Goal: Information Seeking & Learning: Learn about a topic

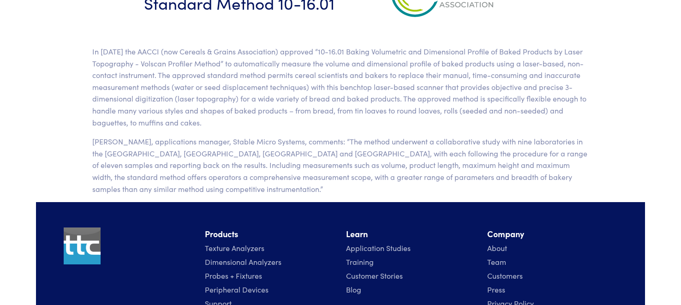
scroll to position [2829, 0]
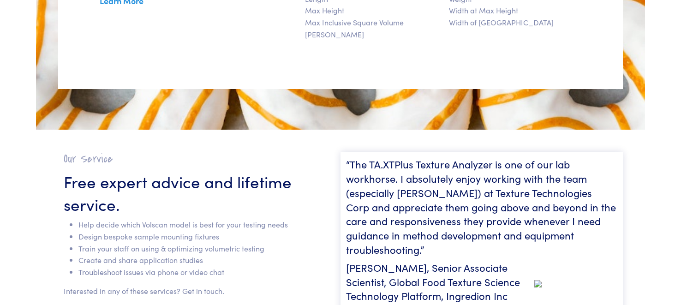
scroll to position [1829, 0]
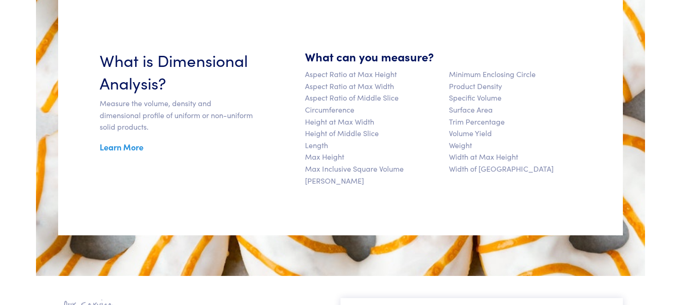
scroll to position [1685, 0]
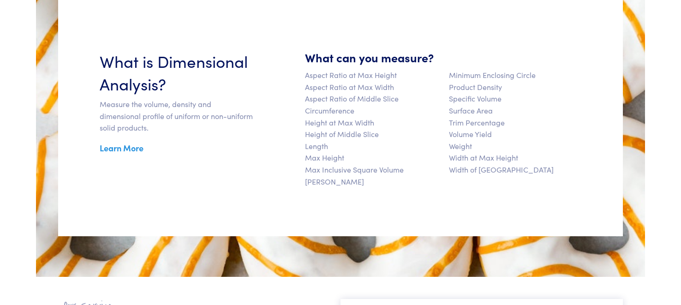
click at [115, 148] on link "Learn More" at bounding box center [122, 148] width 44 height 12
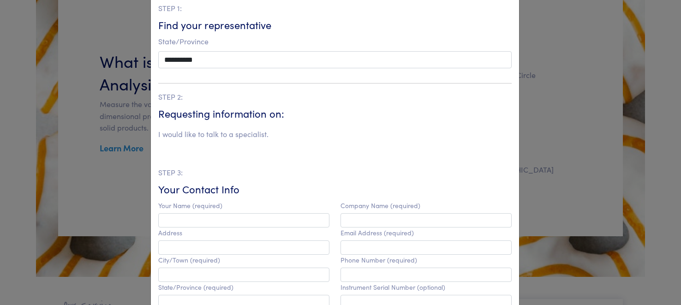
scroll to position [0, 0]
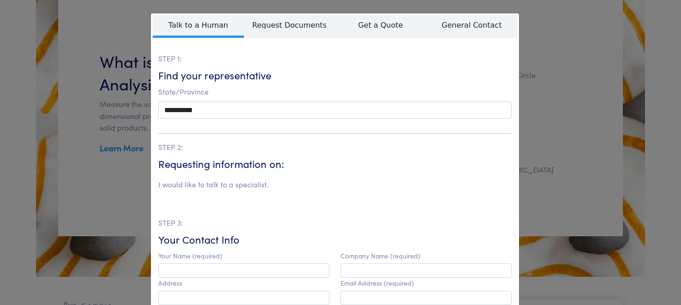
click at [552, 66] on div "**********" at bounding box center [340, 152] width 681 height 305
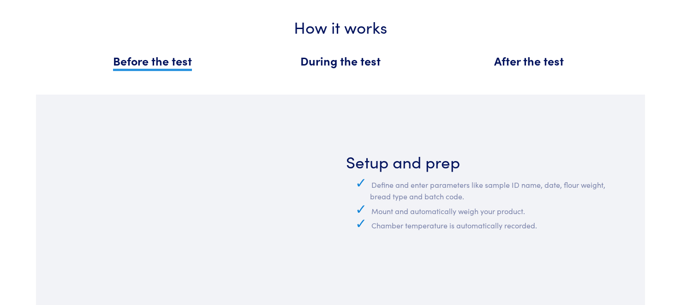
scroll to position [392, 0]
click at [329, 62] on span "During the test" at bounding box center [340, 61] width 80 height 16
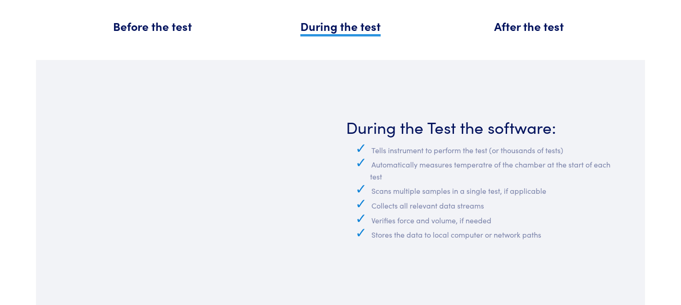
scroll to position [429, 0]
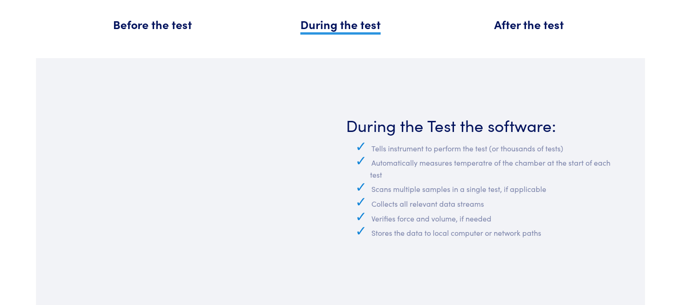
click at [511, 28] on span "After the test" at bounding box center [529, 24] width 70 height 16
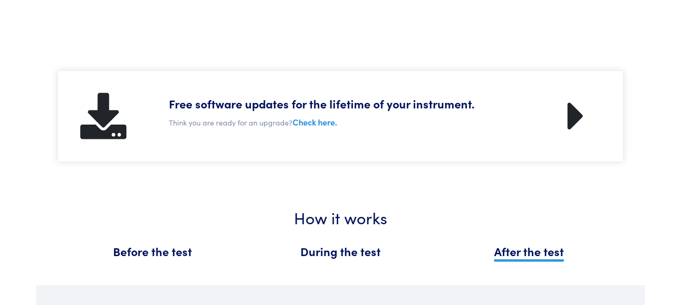
scroll to position [203, 0]
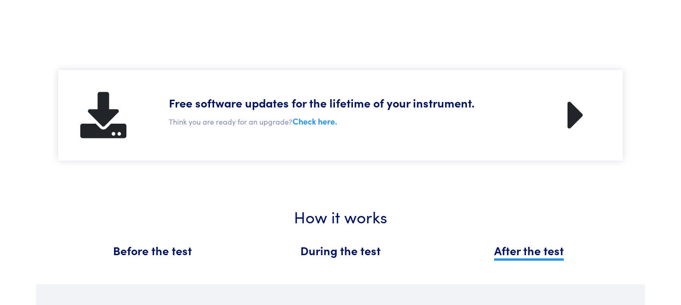
click at [574, 116] on icon at bounding box center [577, 115] width 18 height 46
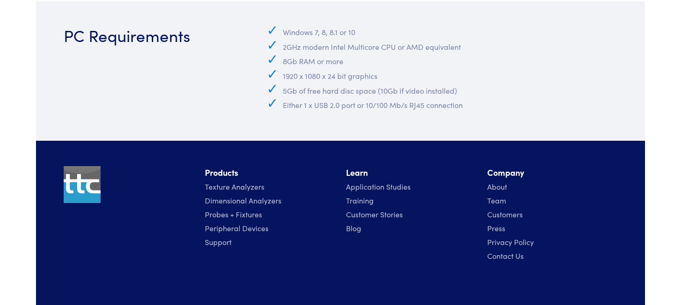
scroll to position [2198, 0]
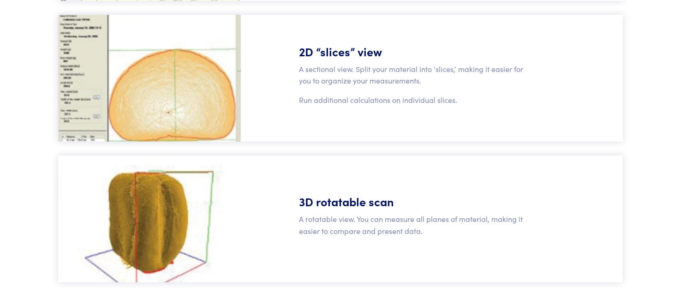
scroll to position [953, 0]
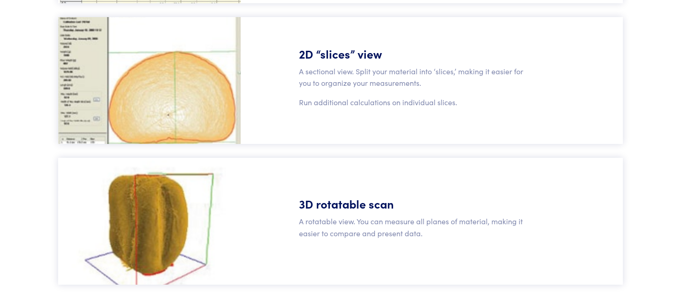
click at [369, 55] on h5 "2D “slices” view" at bounding box center [411, 54] width 224 height 16
click at [364, 110] on div "2D “slices” view A sectional view. Split your material into ‘slices,’ making it…" at bounding box center [411, 81] width 235 height 70
click at [170, 110] on img at bounding box center [149, 80] width 183 height 127
click at [297, 234] on div "3D rotatable scan A rotatable view. You can measure all planes of material, mak…" at bounding box center [411, 221] width 235 height 51
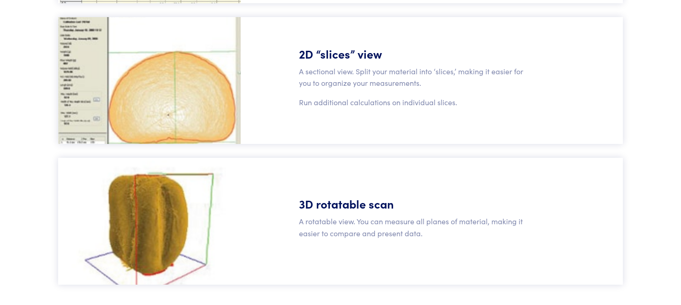
click at [337, 204] on h5 "3D rotatable scan" at bounding box center [411, 204] width 224 height 16
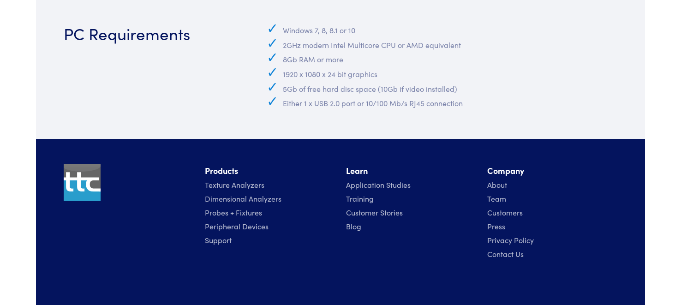
scroll to position [2198, 0]
